Goal: Task Accomplishment & Management: Complete application form

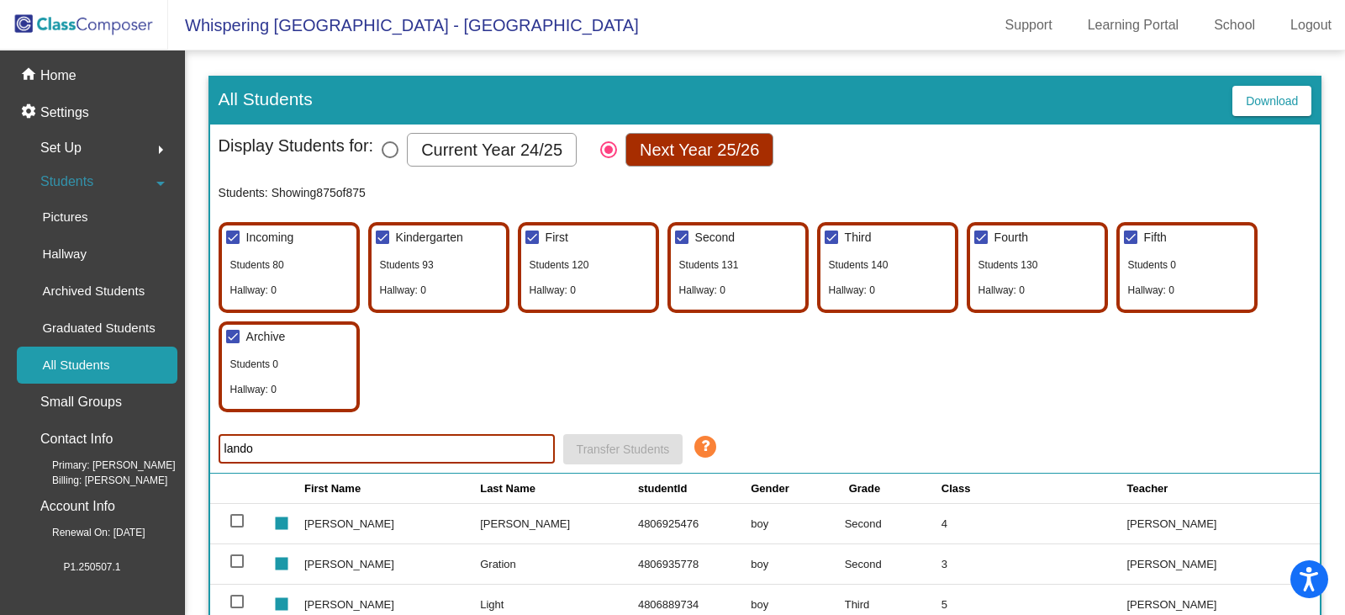
scroll to position [252, 0]
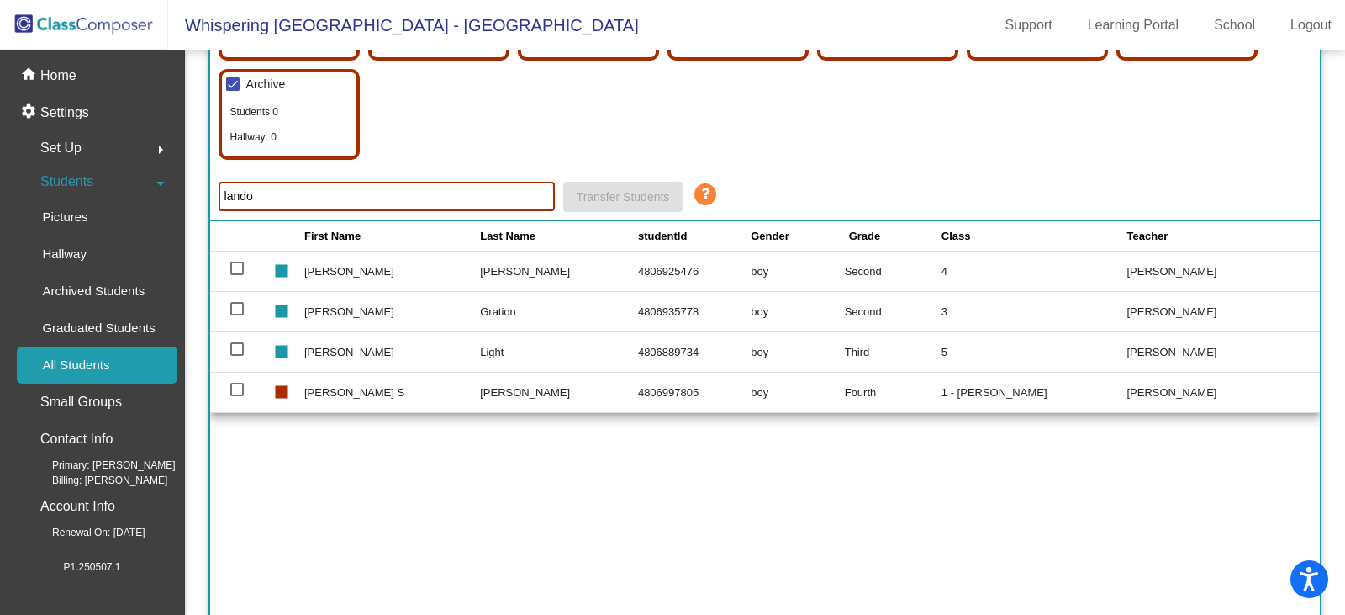
click at [97, 19] on img at bounding box center [84, 25] width 168 height 50
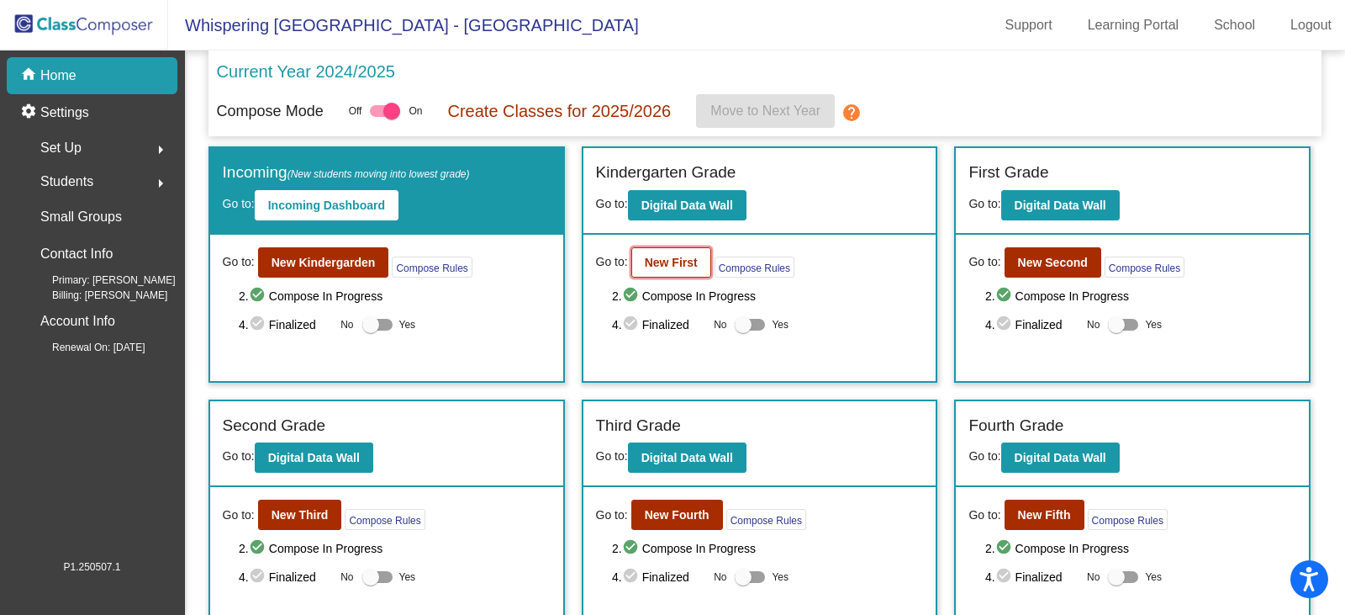
click at [662, 260] on b "New First" at bounding box center [671, 262] width 53 height 13
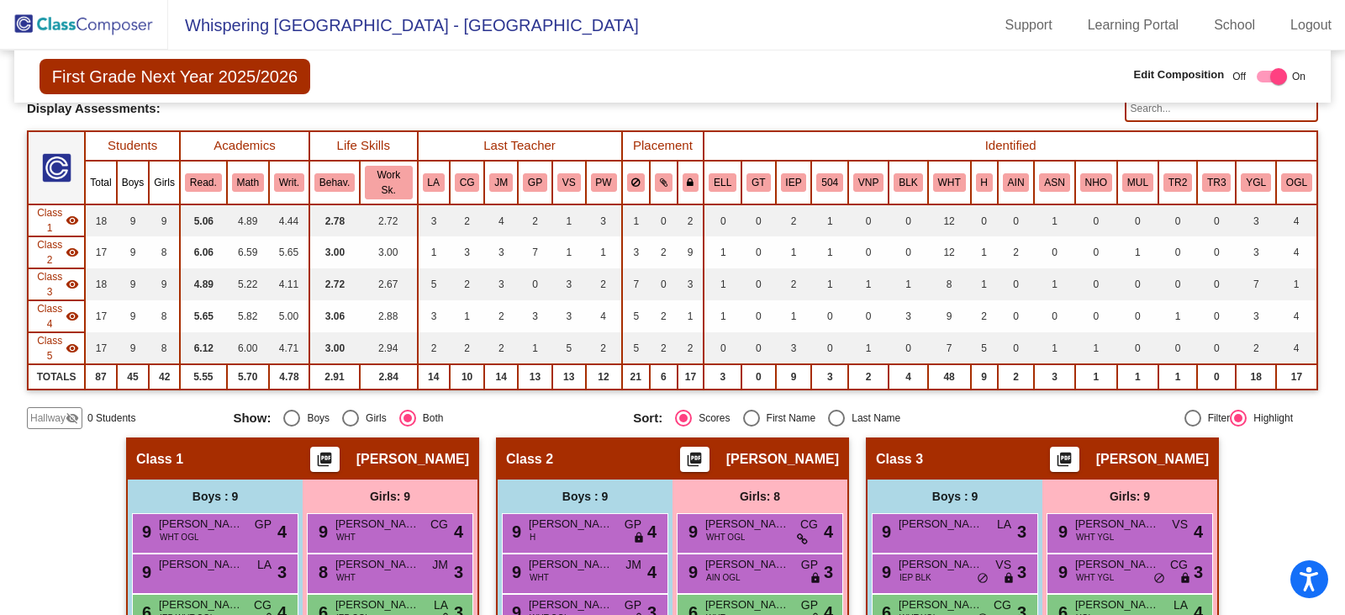
scroll to position [104, 0]
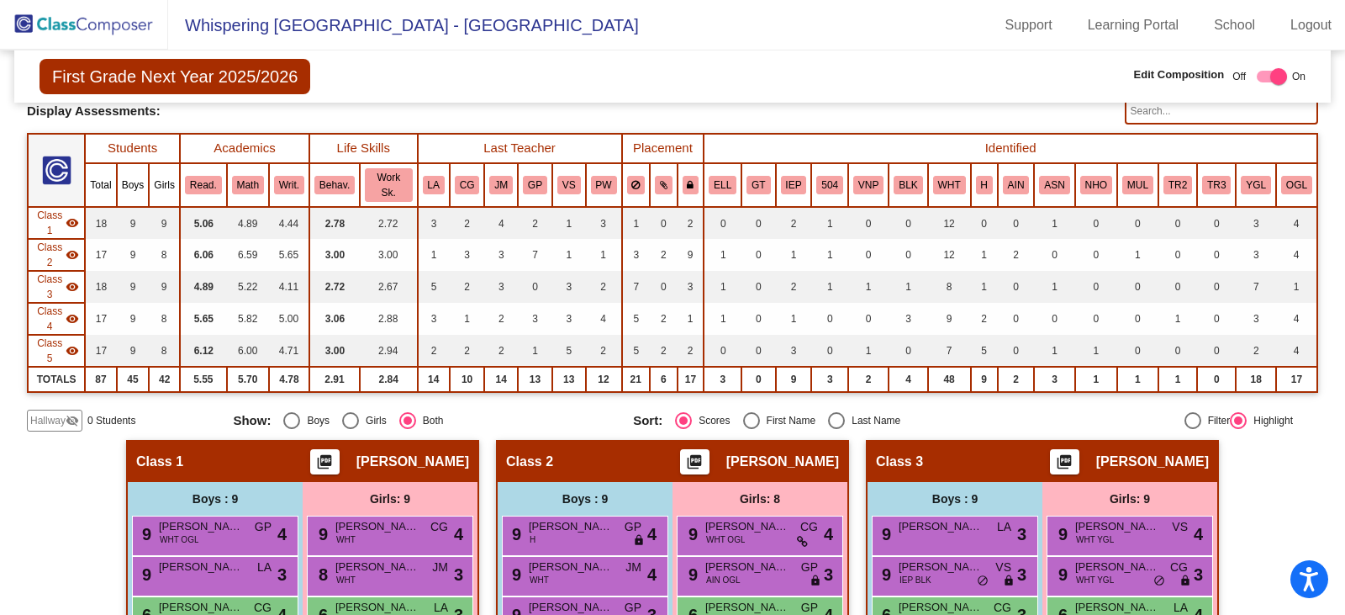
click at [48, 418] on span "Hallway" at bounding box center [47, 420] width 35 height 15
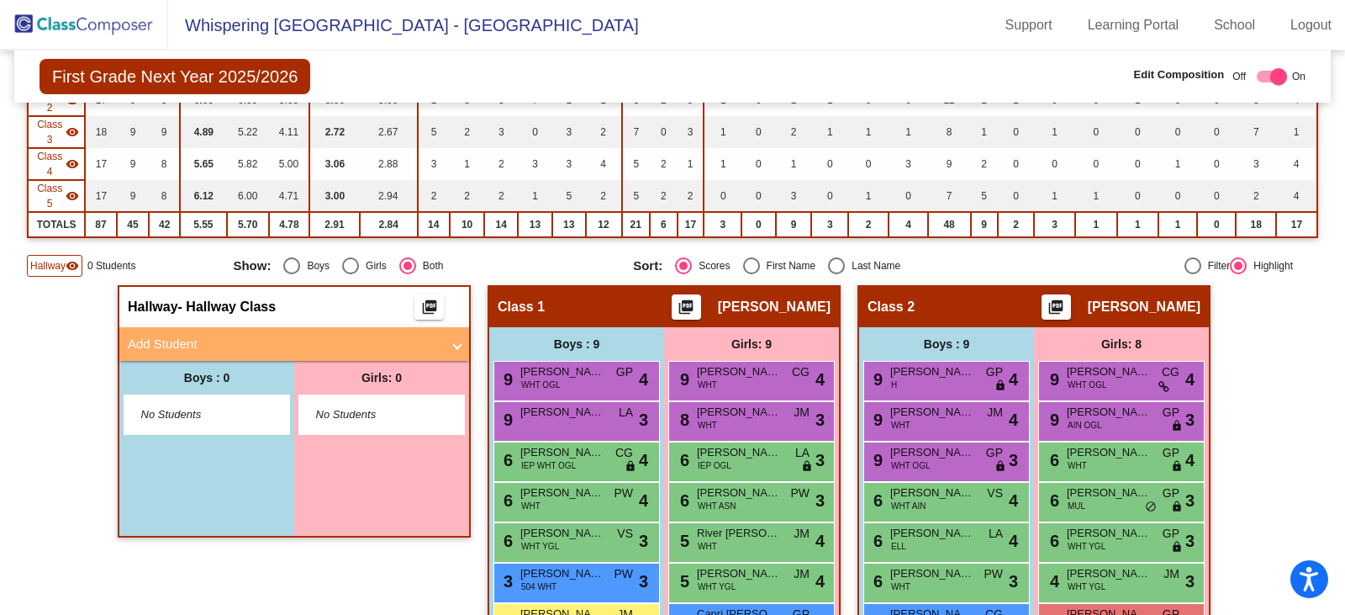
scroll to position [272, 0]
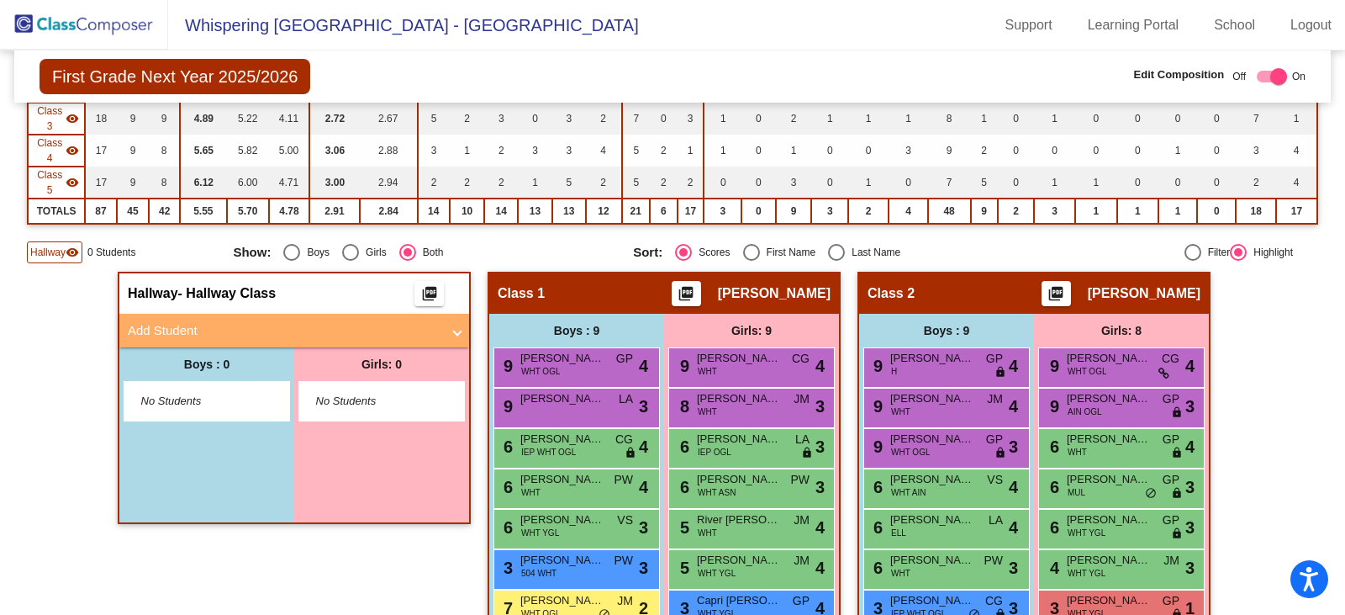
click at [454, 326] on span at bounding box center [457, 330] width 7 height 19
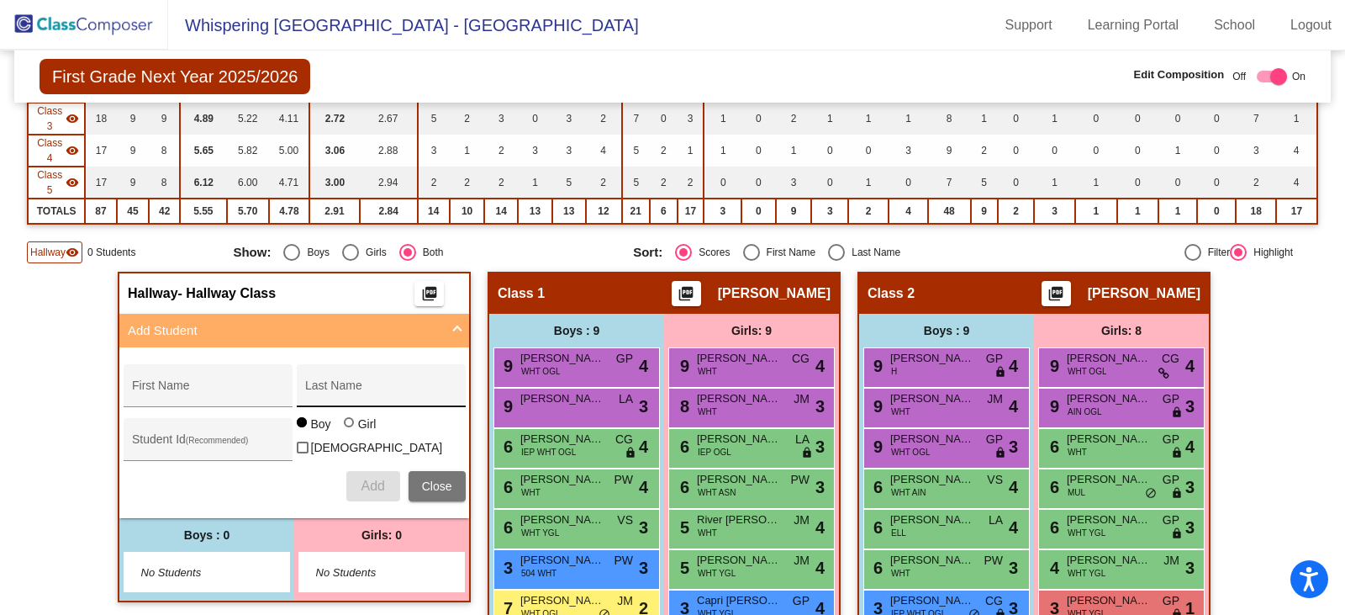
click at [321, 385] on input "Last Name" at bounding box center [380, 391] width 151 height 13
paste input "Carneiro"
type input "Carneiro"
click at [197, 387] on input "First Name" at bounding box center [207, 391] width 151 height 13
paste input "[PERSON_NAME]"
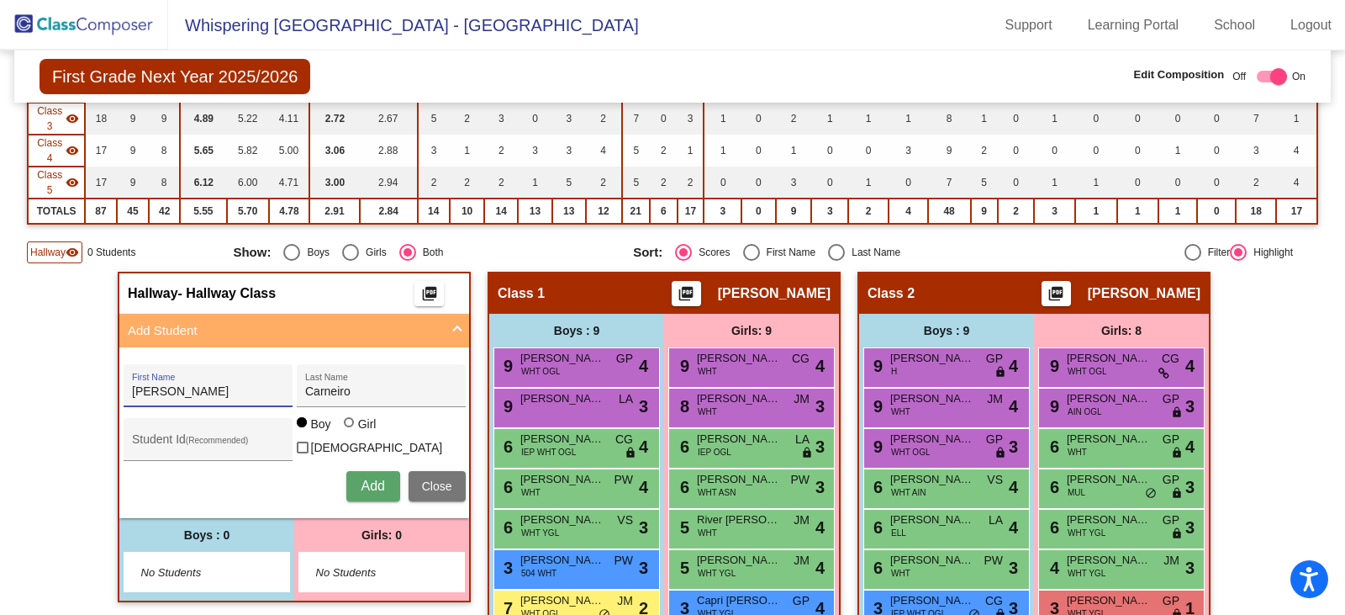
type input "[PERSON_NAME]"
click at [156, 443] on input "Student Id (Recommended)" at bounding box center [207, 445] width 151 height 13
paste input "4806969794"
type input "4806969794"
click at [361, 478] on span "Add" at bounding box center [373, 485] width 24 height 14
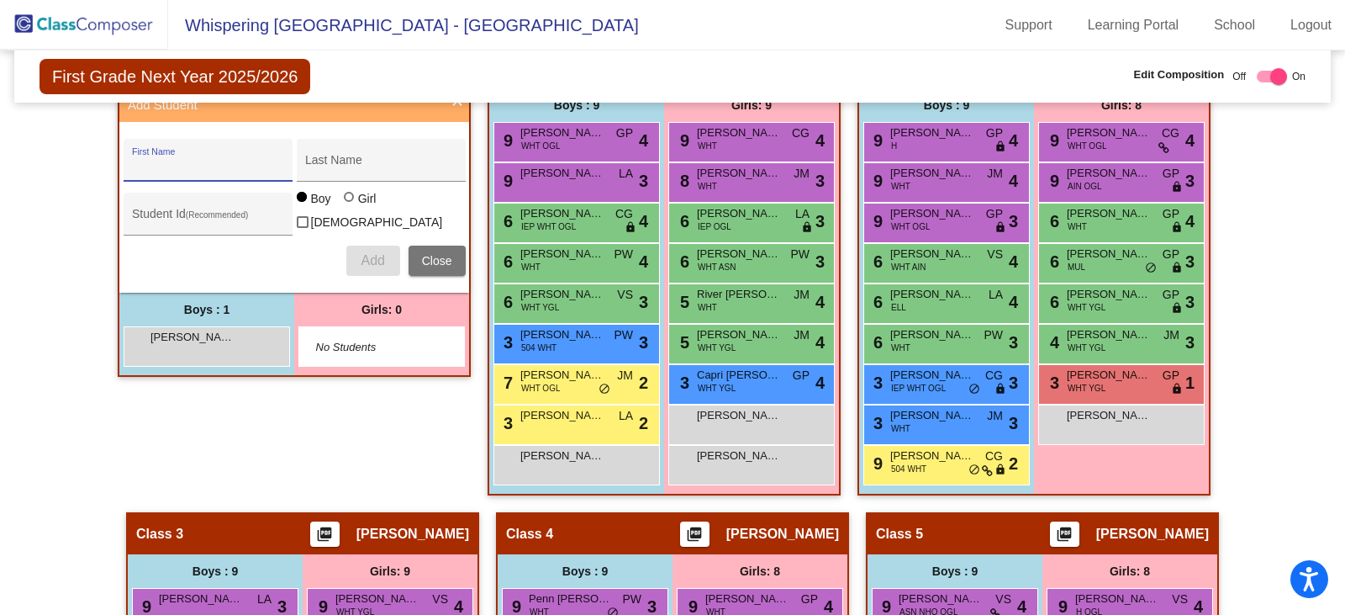
scroll to position [525, 0]
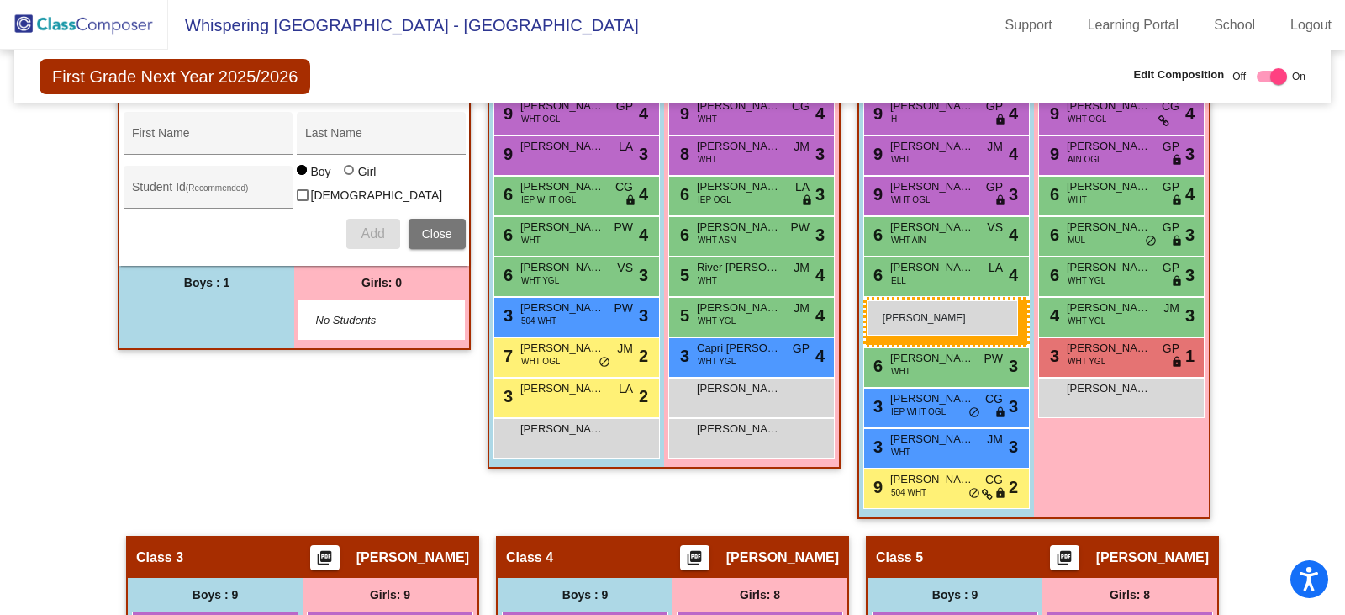
drag, startPoint x: 196, startPoint y: 318, endPoint x: 867, endPoint y: 300, distance: 671.1
